Goal: Task Accomplishment & Management: Manage account settings

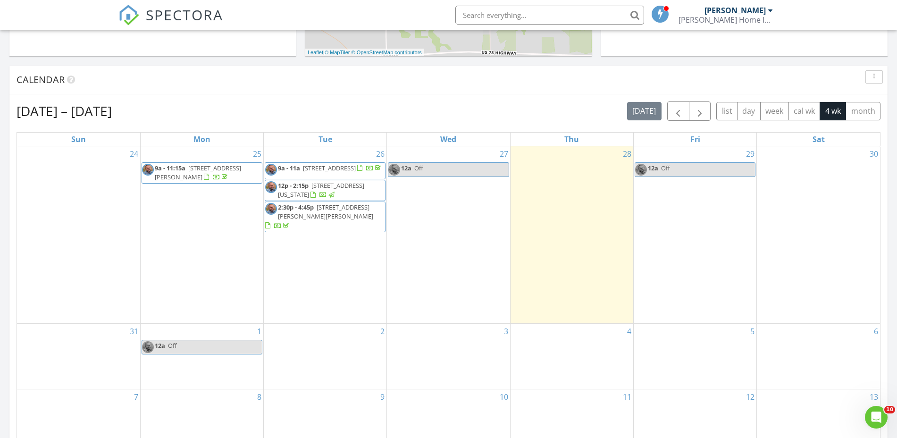
scroll to position [349, 0]
click at [674, 116] on span "button" at bounding box center [677, 111] width 11 height 11
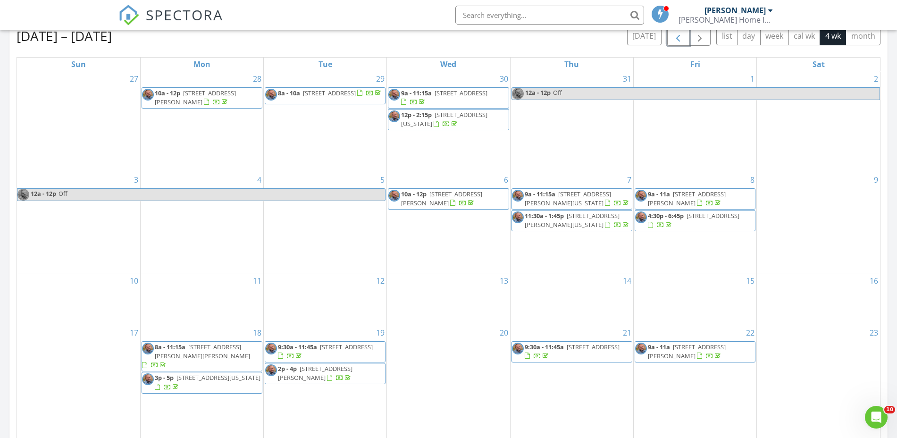
scroll to position [426, 0]
click at [678, 41] on span "button" at bounding box center [677, 34] width 11 height 11
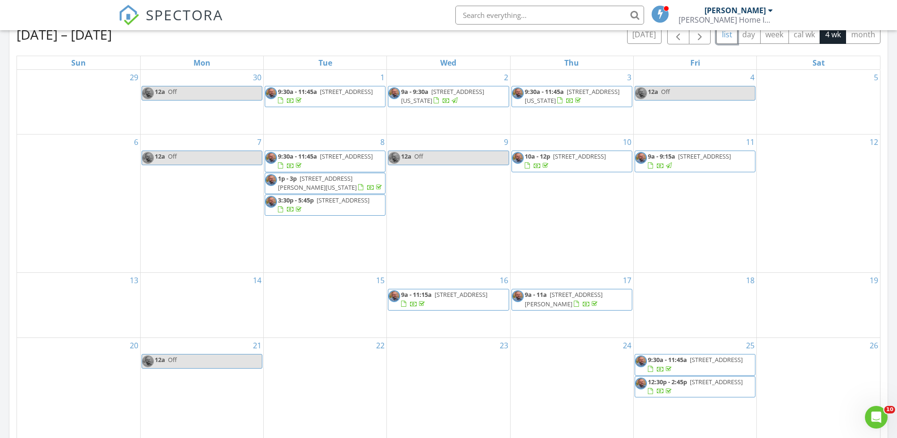
click at [725, 37] on button "list" at bounding box center [726, 34] width 21 height 18
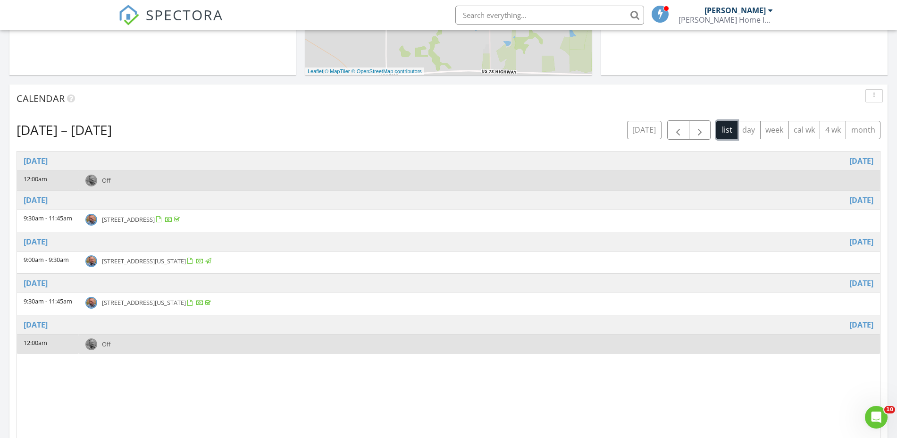
scroll to position [332, 0]
click at [857, 130] on button "month" at bounding box center [862, 129] width 35 height 18
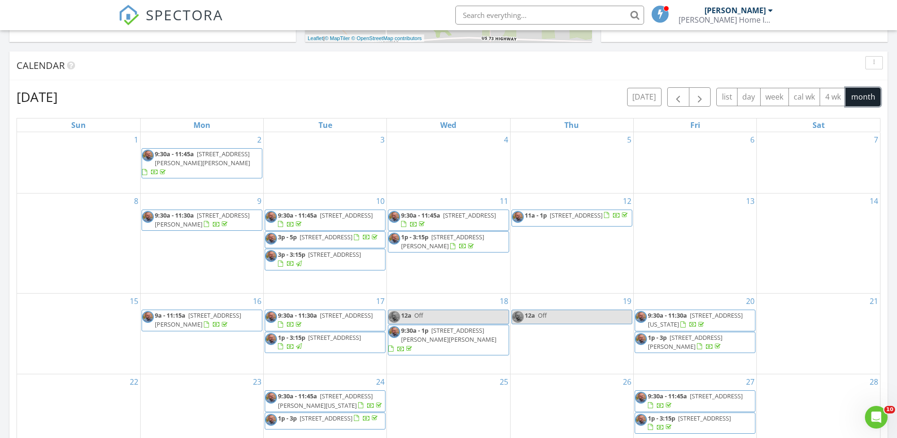
scroll to position [363, 0]
click at [701, 100] on span "button" at bounding box center [699, 97] width 11 height 11
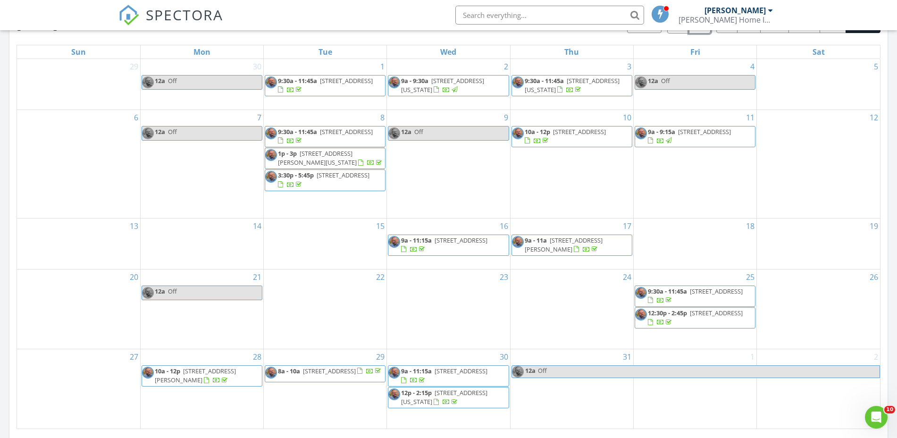
scroll to position [396, 0]
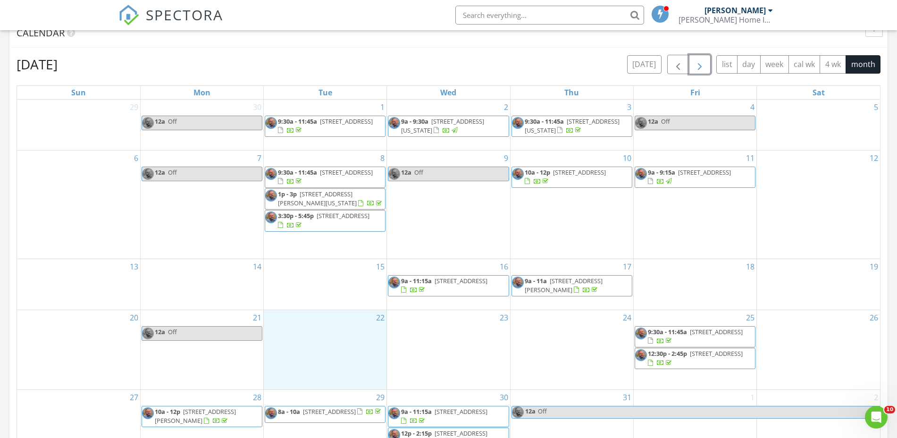
click at [326, 320] on div "22" at bounding box center [325, 349] width 123 height 79
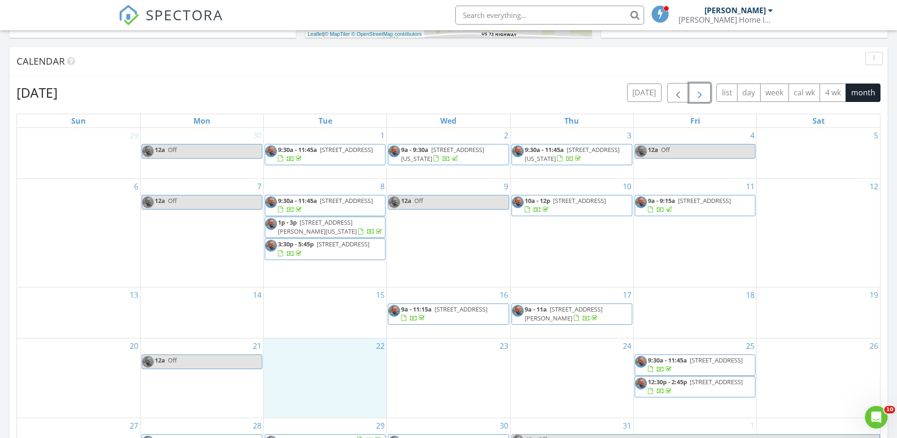
scroll to position [368, 0]
click at [672, 98] on span "button" at bounding box center [677, 93] width 11 height 11
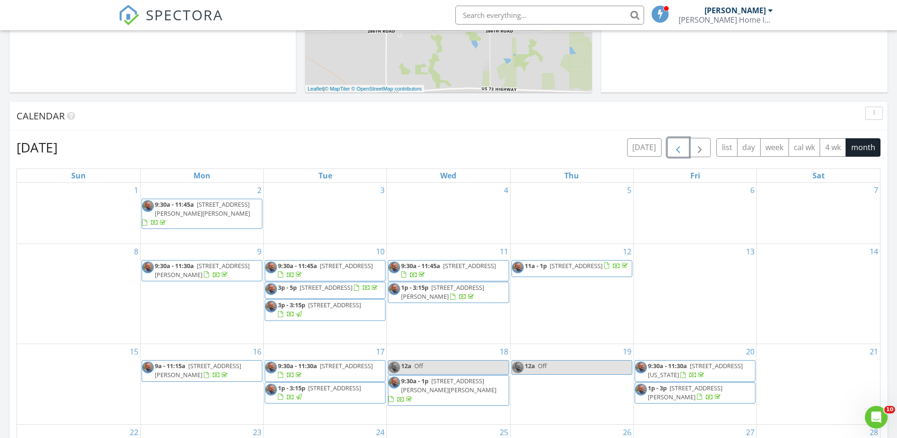
scroll to position [312, 0]
click at [697, 155] on span "button" at bounding box center [699, 148] width 11 height 11
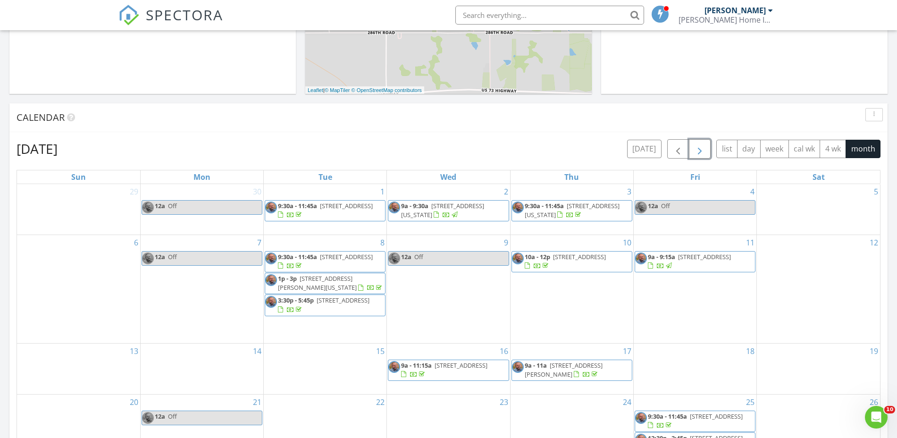
click at [697, 155] on span "button" at bounding box center [699, 148] width 11 height 11
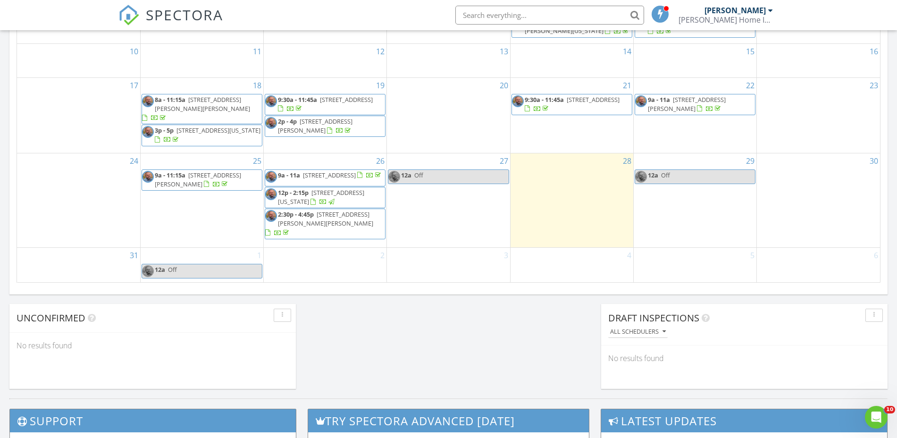
scroll to position [582, 0]
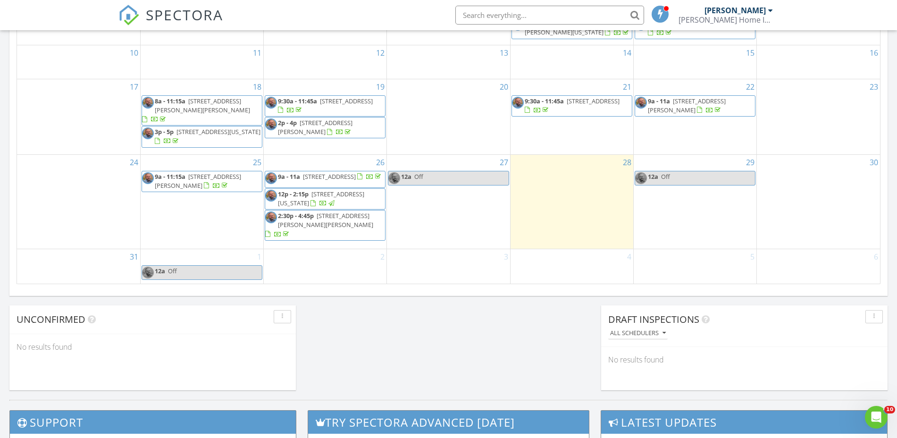
click at [320, 206] on span "1503 N 133rd Terrace, Kansas City 66109" at bounding box center [321, 198] width 86 height 17
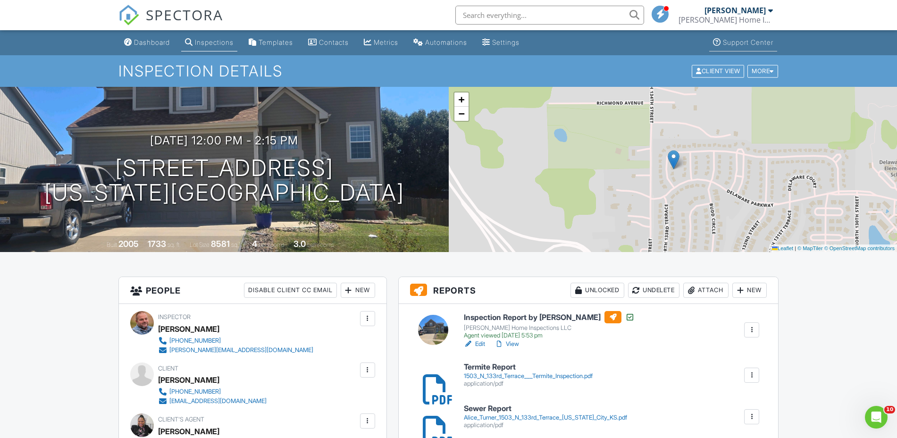
click at [768, 40] on div "Support Center" at bounding box center [748, 42] width 50 height 8
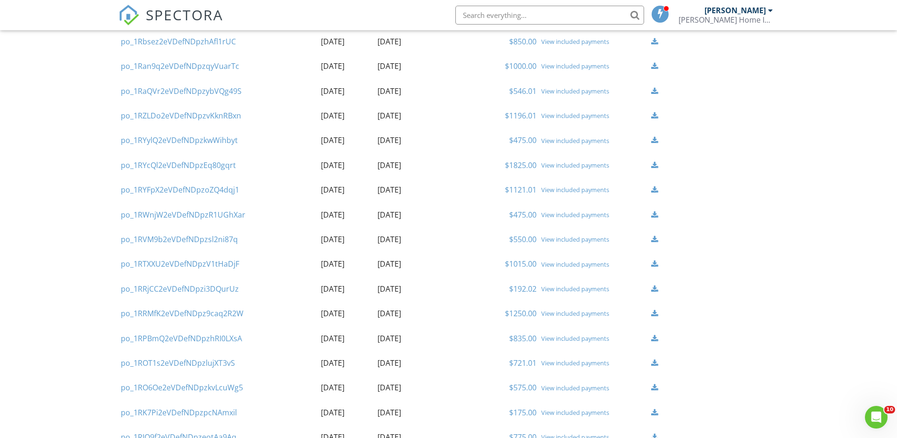
scroll to position [741, 0]
click at [528, 238] on link "$550.00" at bounding box center [522, 239] width 27 height 10
click at [565, 189] on div "View included payments" at bounding box center [593, 189] width 105 height 8
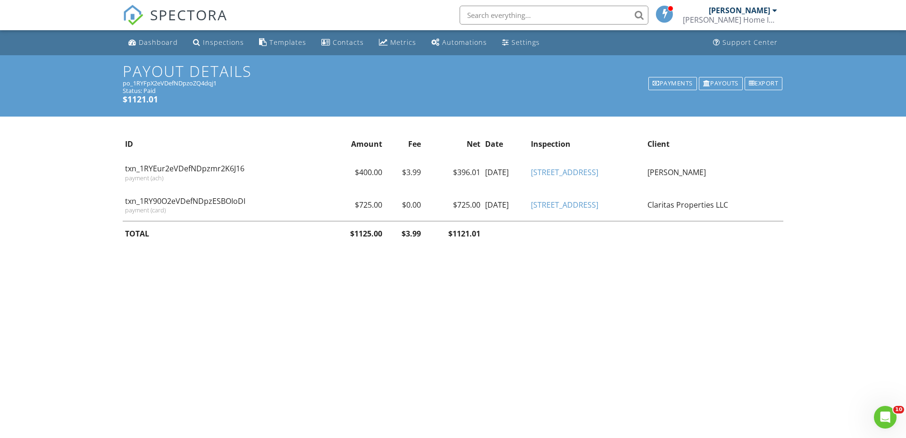
click at [571, 205] on link "[STREET_ADDRESS]" at bounding box center [564, 205] width 67 height 10
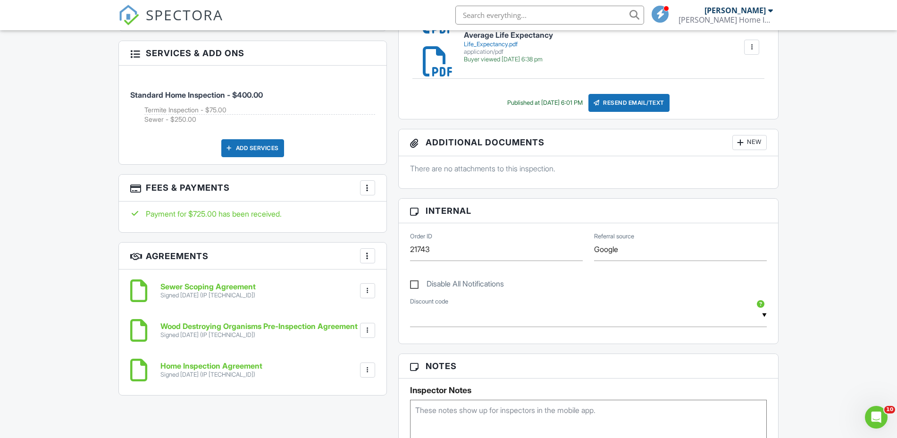
scroll to position [405, 0]
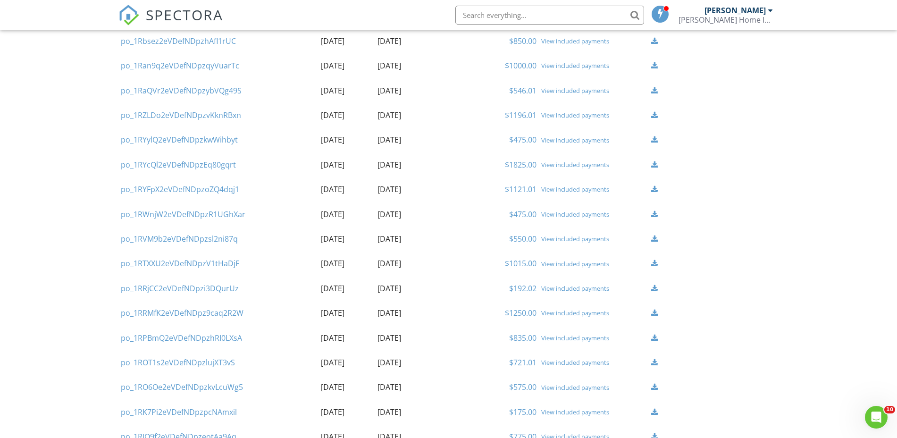
click at [557, 164] on div "View included payments" at bounding box center [593, 165] width 105 height 8
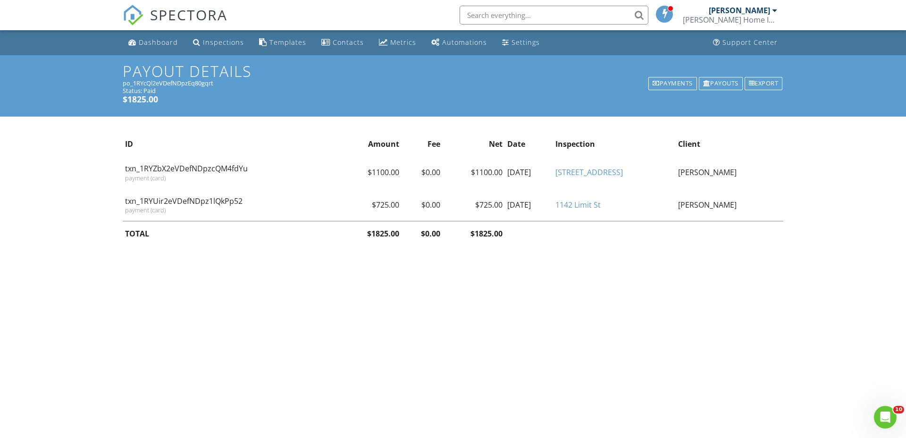
click at [595, 172] on link "[STREET_ADDRESS]" at bounding box center [588, 172] width 67 height 10
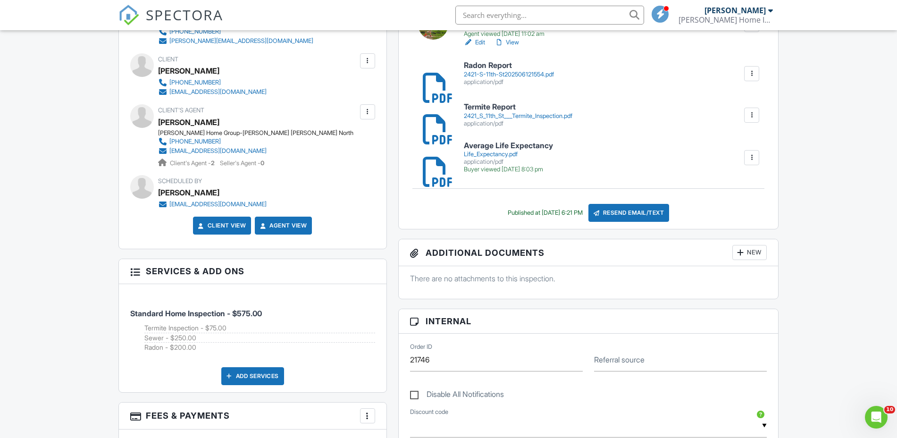
scroll to position [307, 0]
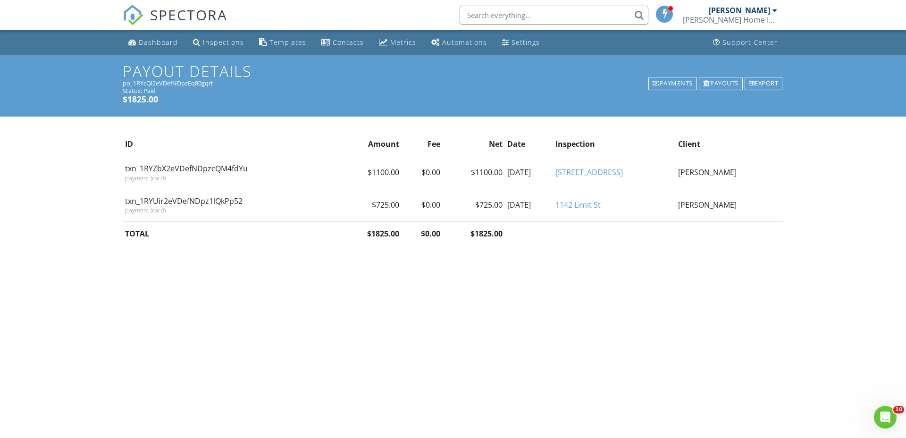
click at [601, 203] on link "1142 Limit St" at bounding box center [577, 205] width 45 height 10
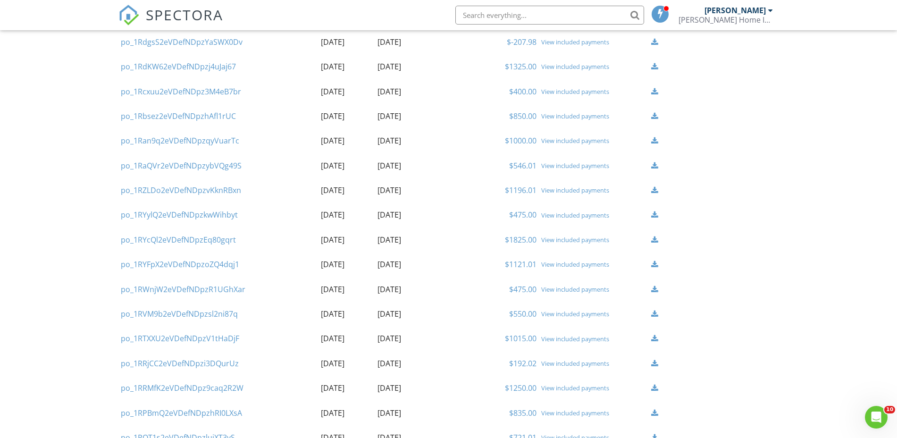
scroll to position [663, 0]
click at [554, 192] on div "View included payments" at bounding box center [593, 193] width 105 height 8
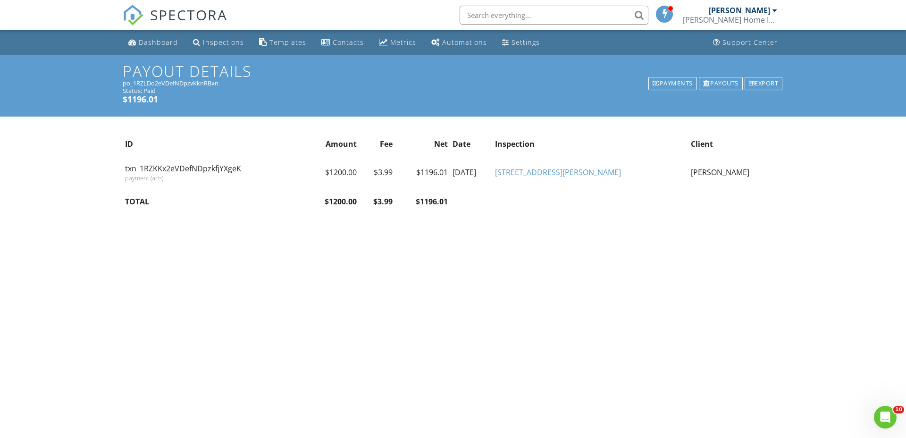
click at [610, 171] on link "[STREET_ADDRESS][PERSON_NAME]" at bounding box center [558, 172] width 126 height 10
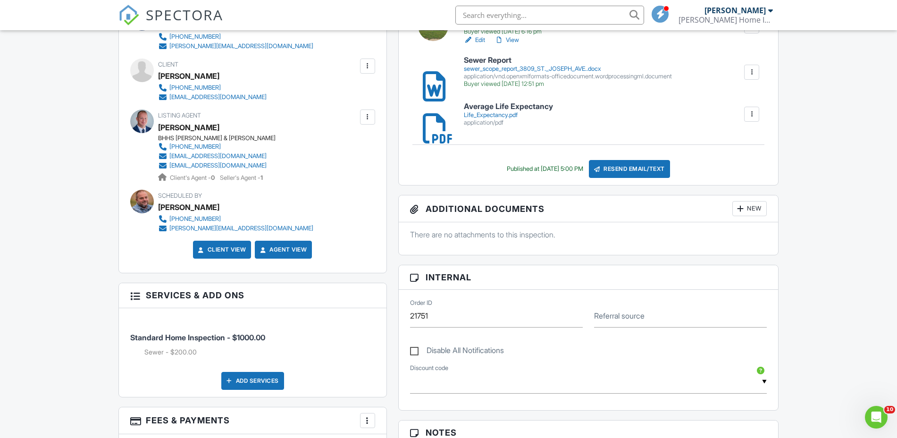
scroll to position [300, 0]
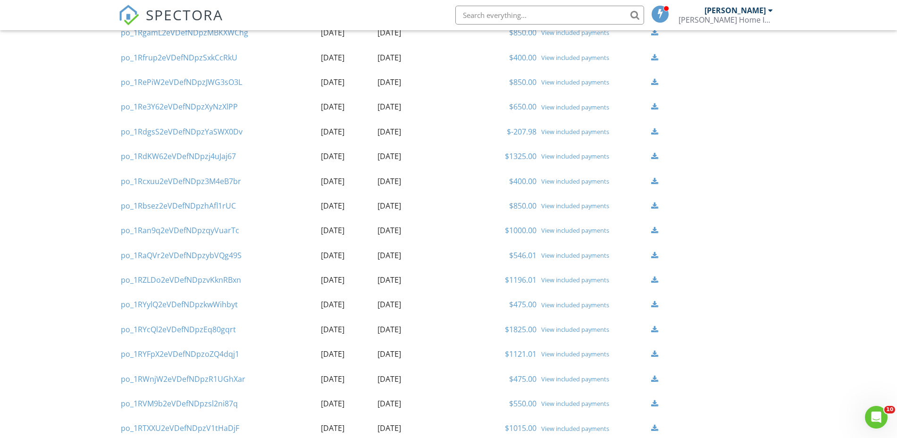
scroll to position [574, 0]
click at [574, 259] on div "View included payments" at bounding box center [593, 257] width 105 height 8
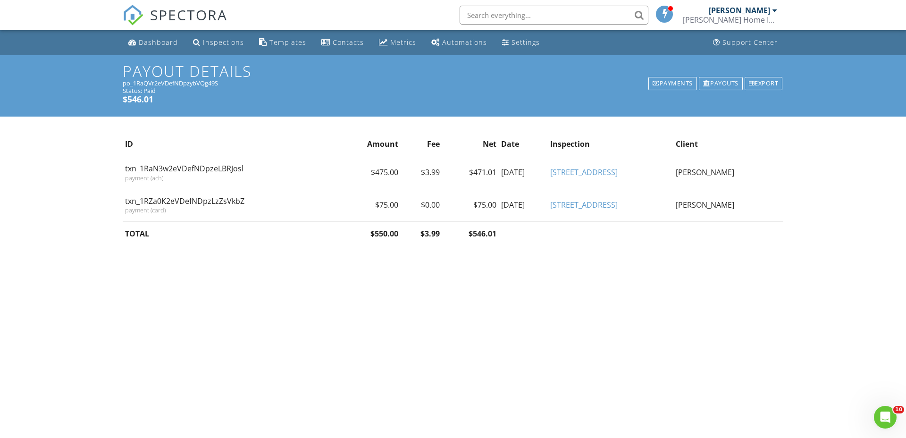
click at [346, 309] on body "SPECTORA John Wilder Wilder Home Inspections LLC Role: Inspector Change Role Da…" at bounding box center [453, 215] width 906 height 431
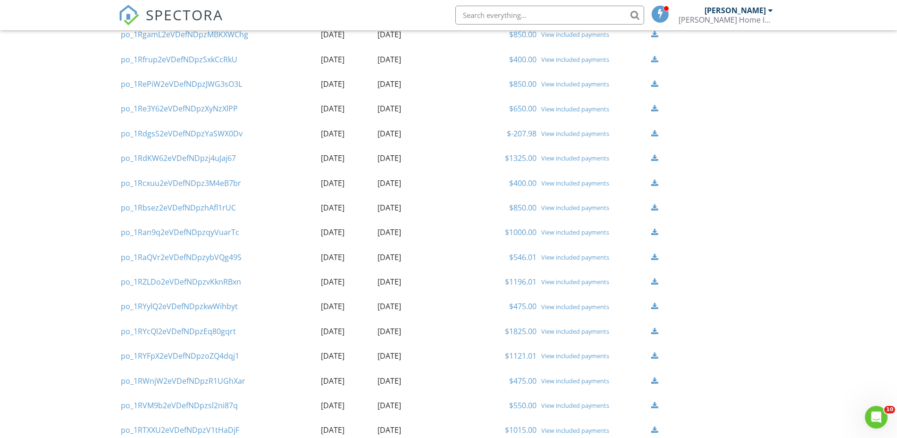
click at [572, 234] on div "View included payments" at bounding box center [593, 232] width 105 height 8
click at [569, 158] on div "View included payments" at bounding box center [593, 158] width 105 height 8
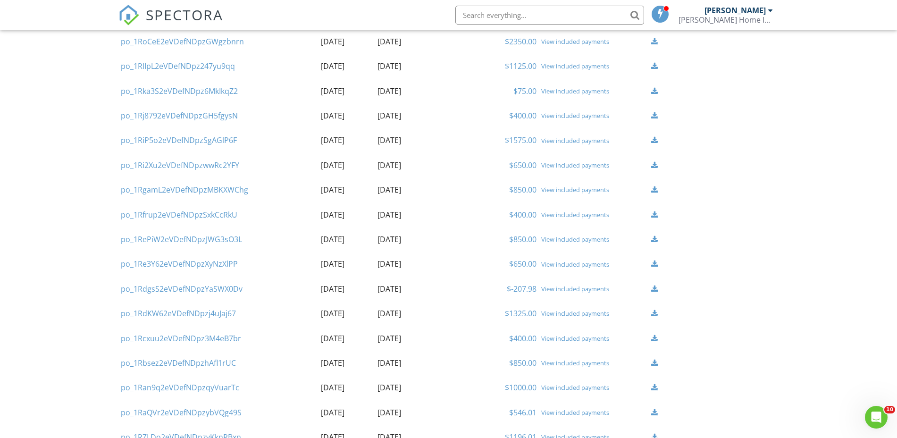
scroll to position [418, 0]
click at [571, 142] on div "View included payments" at bounding box center [593, 141] width 105 height 8
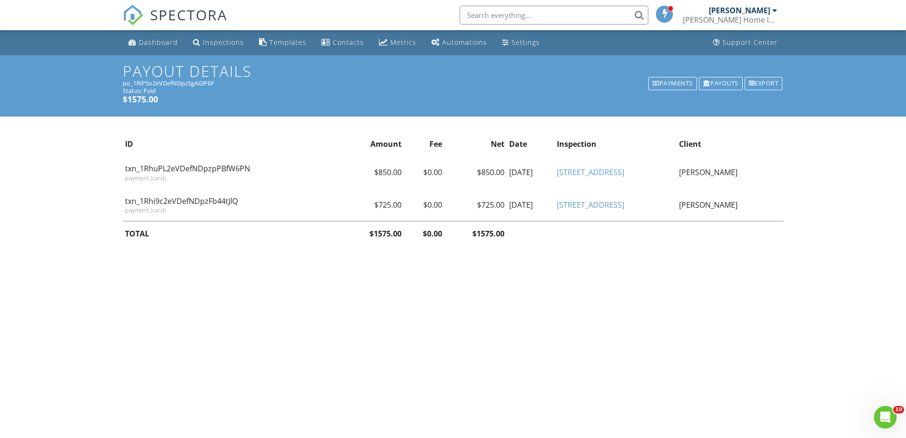
click at [392, 326] on body "SPECTORA John Wilder Wilder Home Inspections LLC Role: Inspector Change Role Da…" at bounding box center [453, 215] width 906 height 431
click at [158, 42] on div "Dashboard" at bounding box center [158, 42] width 39 height 9
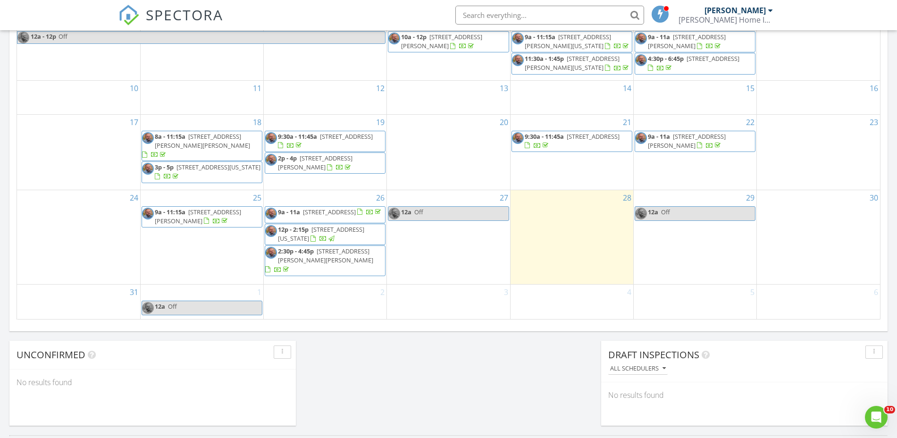
scroll to position [548, 0]
click at [308, 241] on span "1503 N 133rd Terrace, Kansas City 66109" at bounding box center [321, 232] width 86 height 17
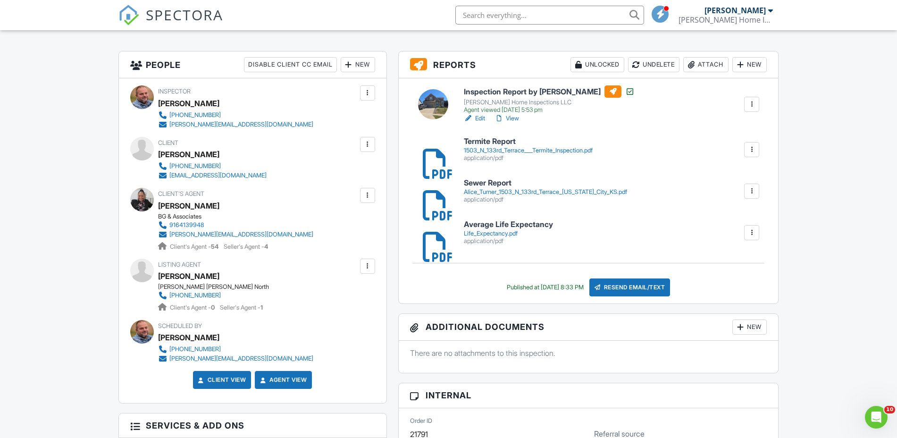
click at [716, 69] on div "Attach" at bounding box center [705, 64] width 45 height 15
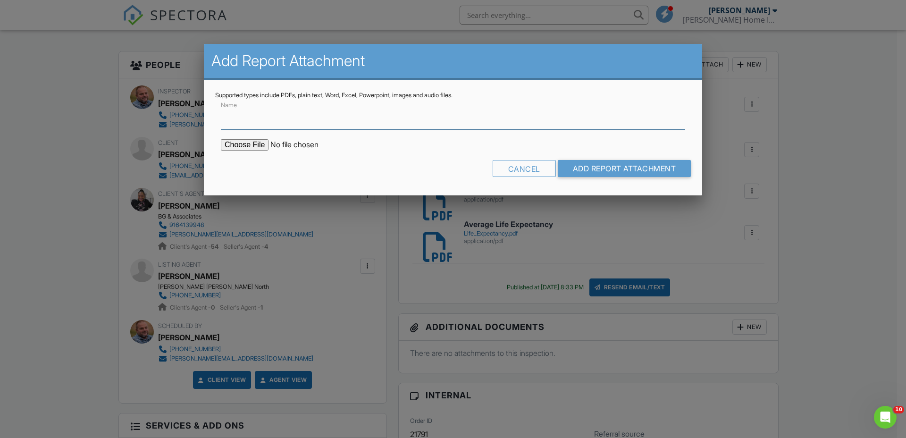
click at [322, 115] on input "Name" at bounding box center [453, 118] width 464 height 23
type input "Radon Report"
click at [250, 145] on input "file" at bounding box center [301, 144] width 160 height 11
type input "C:\fakepath\9a6f039f-c779-4e03-a536-348b7e684ee1.pdf"
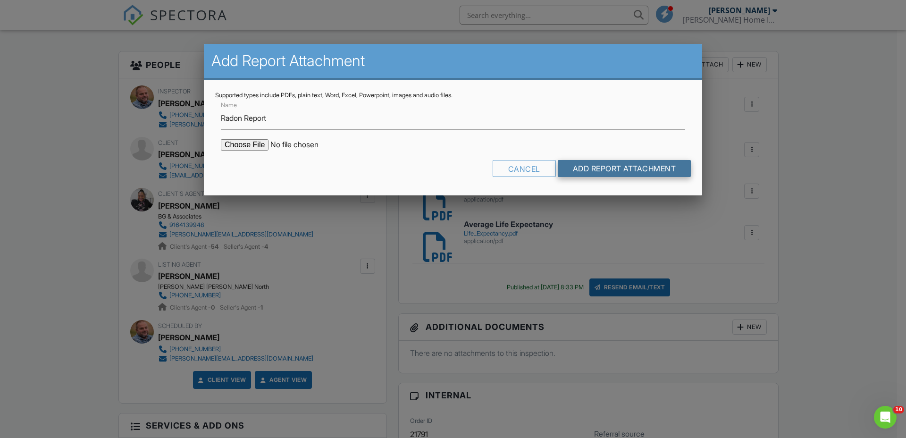
click at [613, 169] on input "Add Report Attachment" at bounding box center [625, 168] width 134 height 17
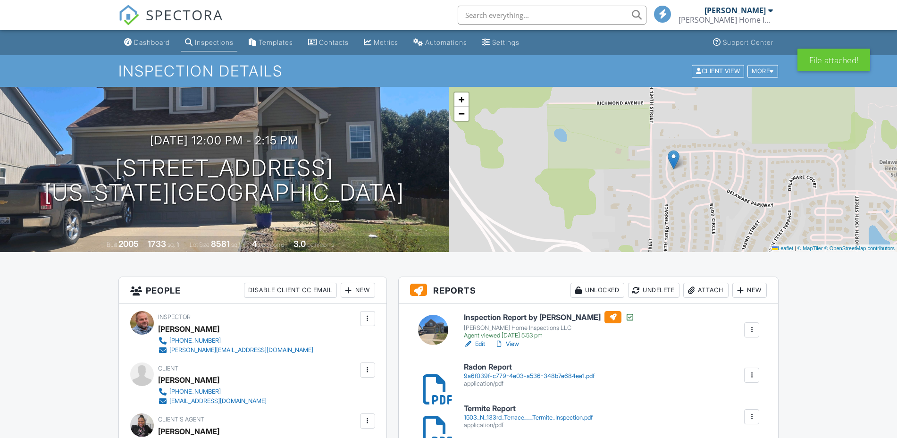
click at [546, 376] on div "9a6f039f-c779-4e03-a536-348b7e684ee1.pdf" at bounding box center [529, 376] width 131 height 8
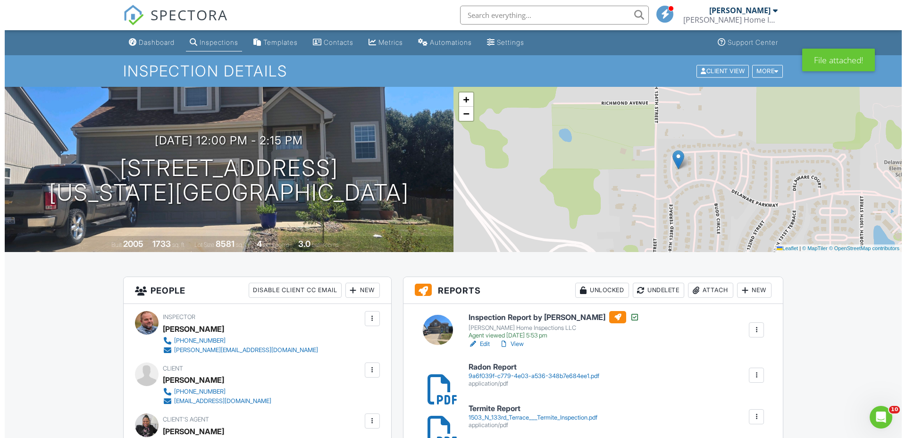
scroll to position [261, 0]
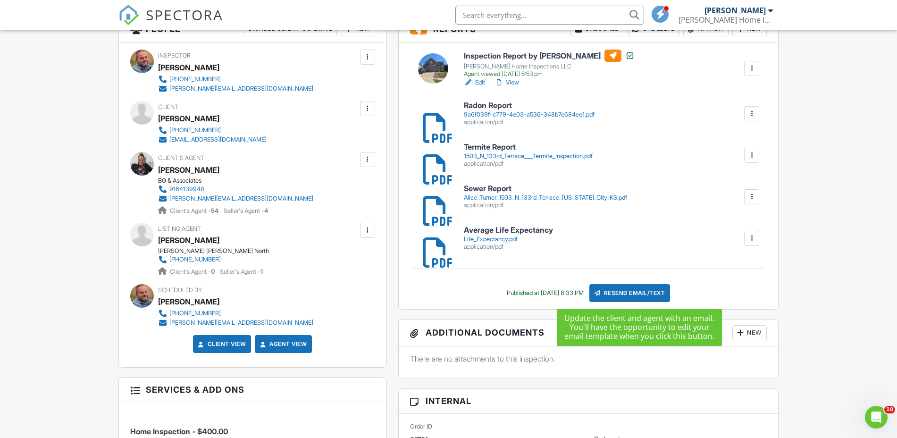
click at [635, 294] on div "Resend Email/Text" at bounding box center [629, 293] width 81 height 18
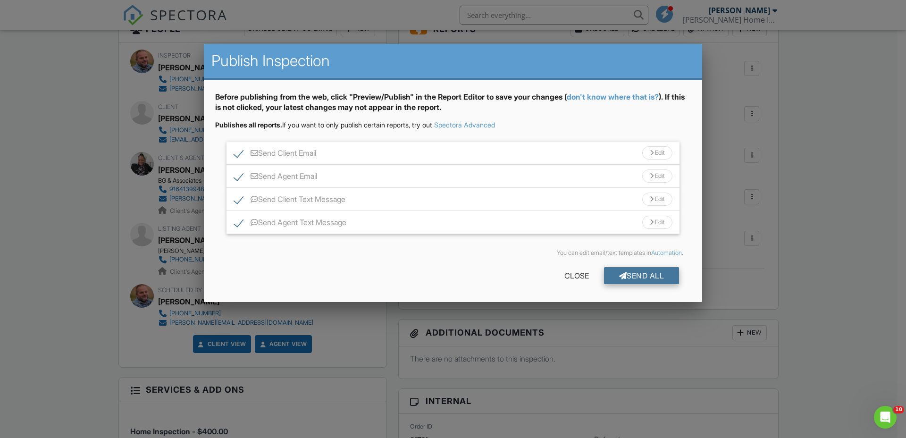
click at [642, 280] on div "Send All" at bounding box center [641, 275] width 75 height 17
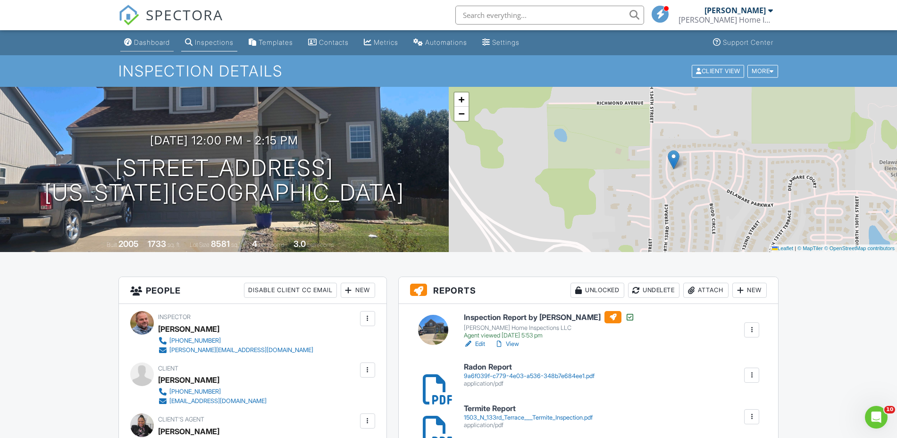
click at [154, 42] on div "Dashboard" at bounding box center [152, 42] width 36 height 8
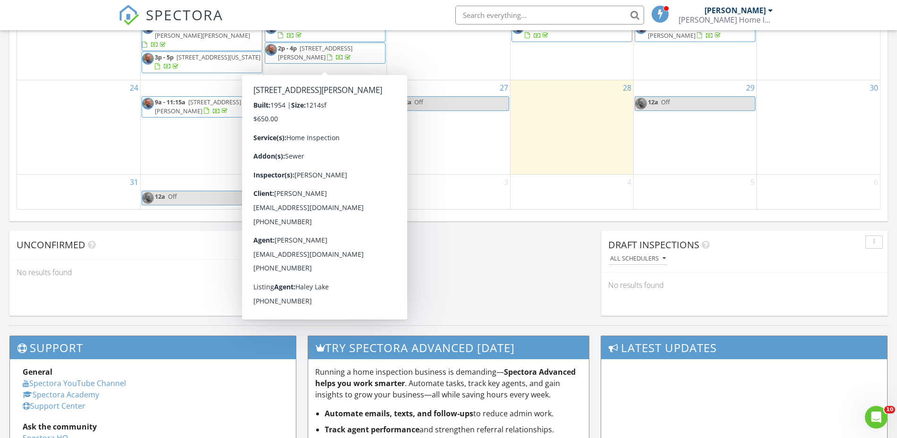
scroll to position [655, 0]
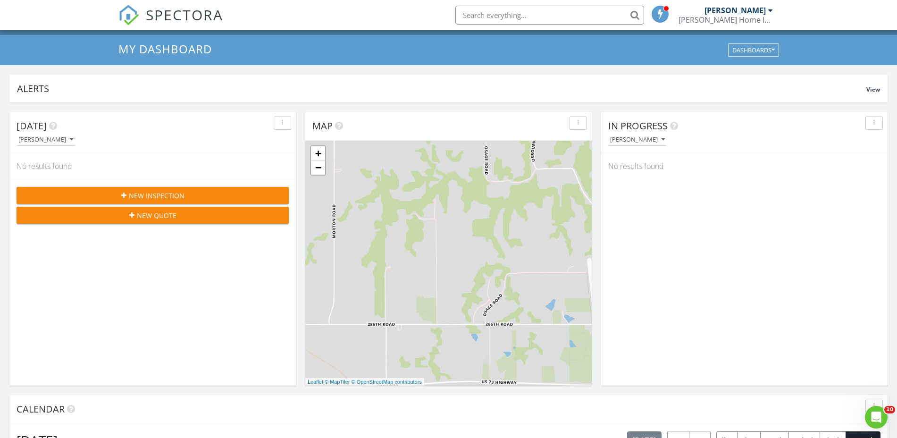
scroll to position [0, 0]
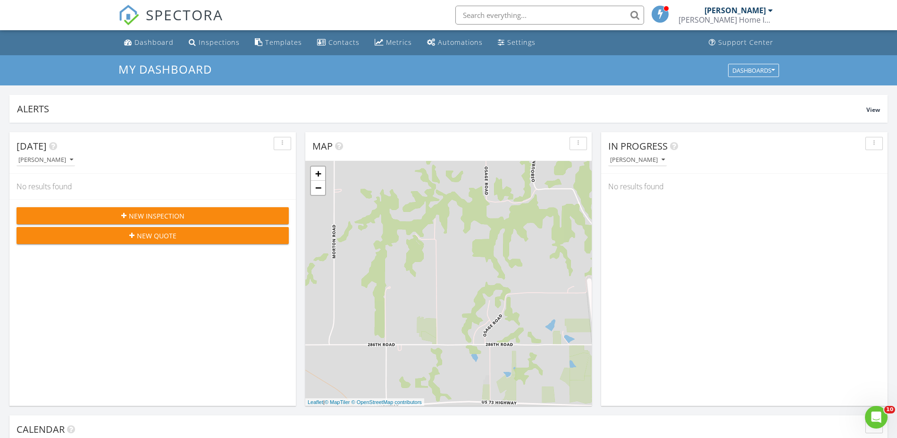
click at [756, 10] on div "[PERSON_NAME]" at bounding box center [734, 10] width 61 height 9
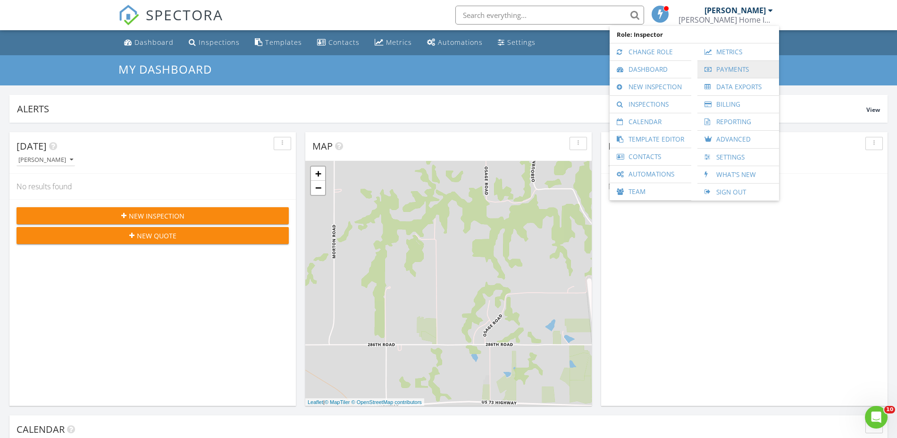
click at [740, 67] on link "Payments" at bounding box center [738, 69] width 72 height 17
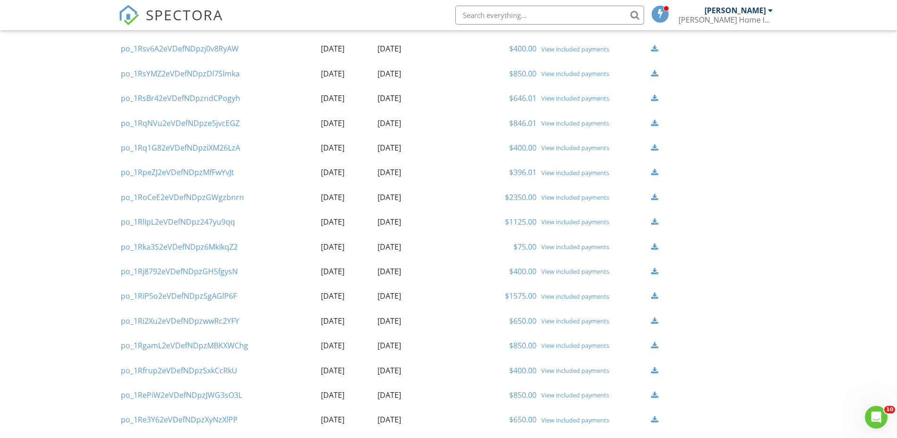
scroll to position [269, 0]
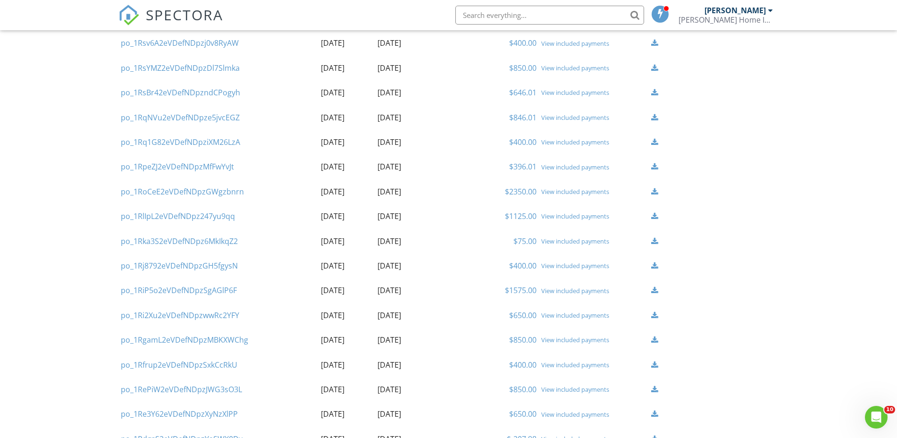
click at [533, 214] on link "$1125.00" at bounding box center [521, 216] width 32 height 10
click at [580, 189] on div "View included payments" at bounding box center [593, 192] width 105 height 8
